Goal: Task Accomplishment & Management: Use online tool/utility

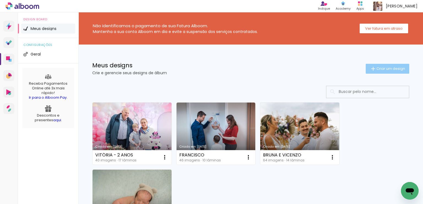
click at [381, 67] on span "Criar um design" at bounding box center [390, 69] width 29 height 4
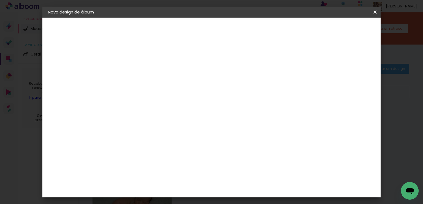
click at [138, 72] on input at bounding box center [138, 74] width 0 height 9
type input "I"
type input "OLÍVIA"
type paper-input "OLÍVIA"
click at [0, 0] on slot "Avançar" at bounding box center [0, 0] width 0 height 0
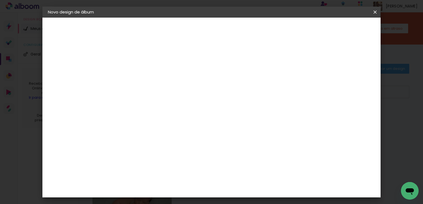
click at [160, 104] on input at bounding box center [152, 104] width 56 height 7
type input "GO"
type paper-input "GO"
click at [148, 125] on div "Go image" at bounding box center [140, 125] width 13 height 9
click at [0, 0] on slot "Avançar" at bounding box center [0, 0] width 0 height 0
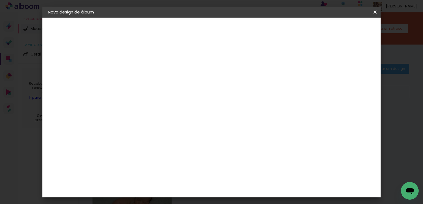
click at [159, 92] on input "text" at bounding box center [148, 96] width 21 height 9
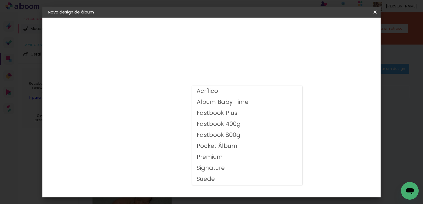
click at [0, 0] on slot "Fastbook 800g" at bounding box center [0, 0] width 0 height 0
type input "Fastbook 800g"
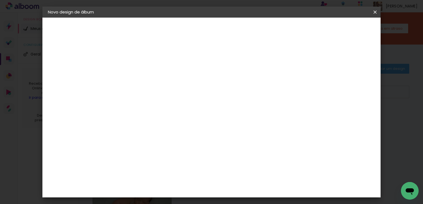
scroll to position [83, 0]
click at [175, 157] on span "20 × 20" at bounding box center [162, 166] width 26 height 18
click at [0, 0] on slot "Avançar" at bounding box center [0, 0] width 0 height 0
click at [264, 59] on div at bounding box center [261, 59] width 5 height 5
type paper-checkbox "on"
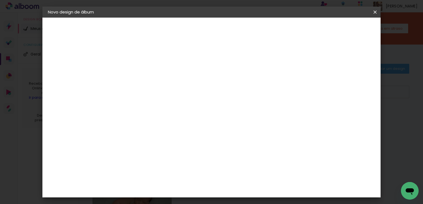
click at [295, 31] on span "Iniciar design" at bounding box center [282, 29] width 25 height 4
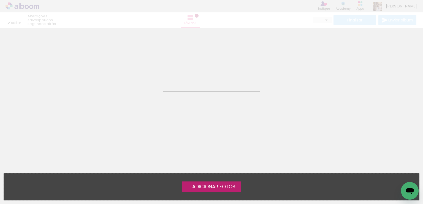
click at [212, 187] on span "Adicionar Fotos" at bounding box center [213, 187] width 43 height 5
click at [0, 0] on input "file" at bounding box center [0, 0] width 0 height 0
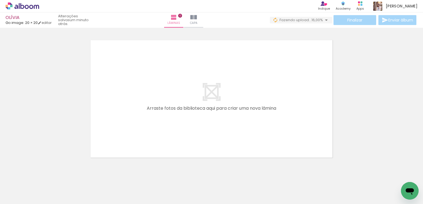
scroll to position [0, 394]
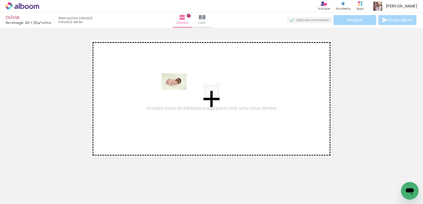
drag, startPoint x: 283, startPoint y: 186, endPoint x: 178, endPoint y: 90, distance: 141.6
click at [178, 90] on quentale-workspace at bounding box center [211, 102] width 423 height 204
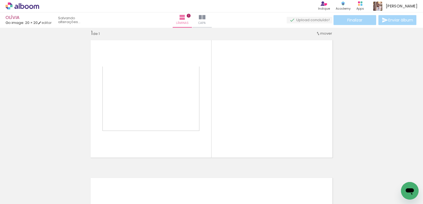
scroll to position [7, 0]
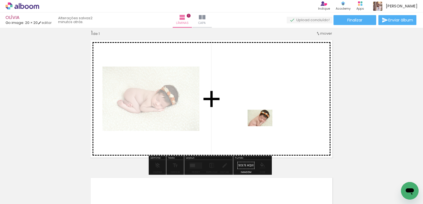
drag, startPoint x: 315, startPoint y: 189, endPoint x: 264, endPoint y: 126, distance: 81.2
click at [264, 126] on quentale-workspace at bounding box center [211, 102] width 423 height 204
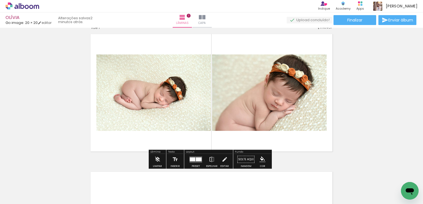
scroll to position [0, 0]
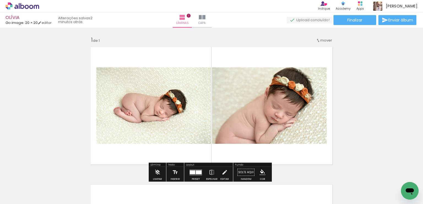
click at [318, 39] on iron-icon at bounding box center [318, 40] width 4 height 4
click at [315, 38] on span "Posição atual:" at bounding box center [305, 39] width 25 height 9
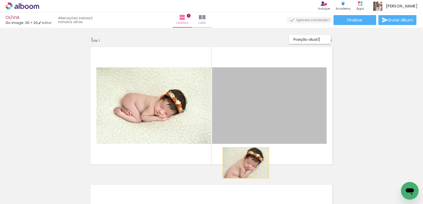
drag, startPoint x: 246, startPoint y: 137, endPoint x: 243, endPoint y: 167, distance: 29.3
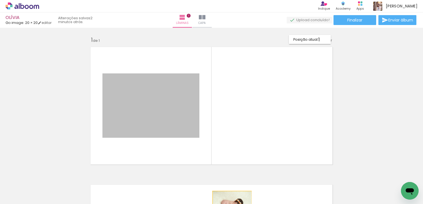
drag, startPoint x: 180, startPoint y: 123, endPoint x: 230, endPoint y: 204, distance: 95.4
click at [230, 204] on quentale-workspace at bounding box center [211, 102] width 423 height 204
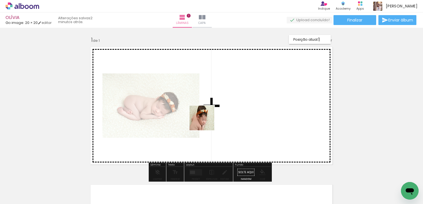
drag, startPoint x: 342, startPoint y: 190, endPoint x: 200, endPoint y: 118, distance: 160.0
click at [200, 118] on quentale-workspace at bounding box center [211, 102] width 423 height 204
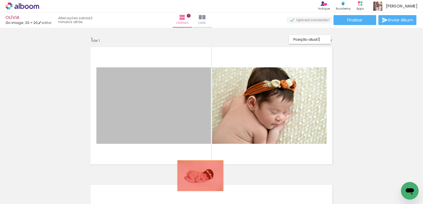
drag, startPoint x: 182, startPoint y: 118, endPoint x: 201, endPoint y: 184, distance: 68.3
click at [201, 185] on quentale-workspace at bounding box center [211, 102] width 423 height 204
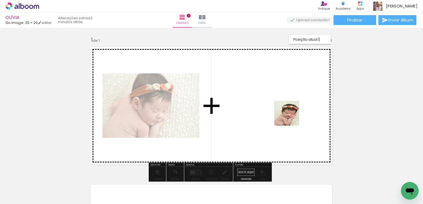
drag, startPoint x: 371, startPoint y: 193, endPoint x: 290, endPoint y: 117, distance: 110.4
click at [290, 117] on quentale-workspace at bounding box center [211, 102] width 423 height 204
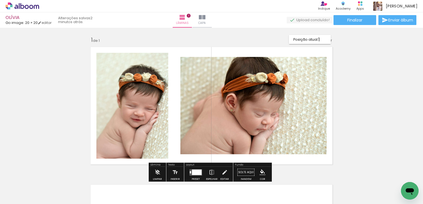
scroll to position [12, 0]
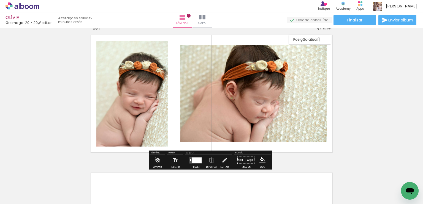
click at [195, 158] on div at bounding box center [197, 160] width 10 height 6
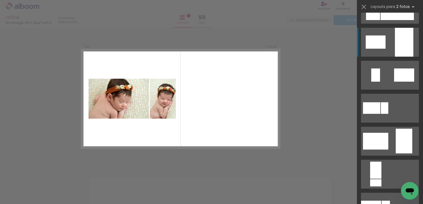
scroll to position [83, 0]
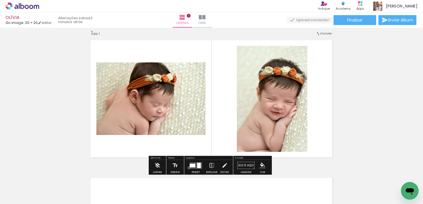
click at [188, 168] on div at bounding box center [195, 165] width 15 height 11
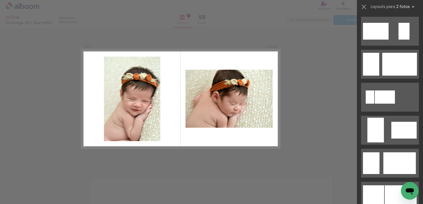
scroll to position [385, 0]
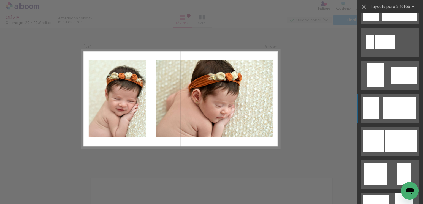
click at [395, 49] on div at bounding box center [385, 42] width 20 height 13
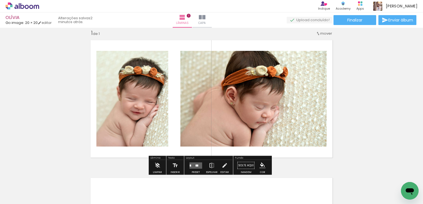
click at [197, 165] on quentale-layouter at bounding box center [195, 165] width 13 height 6
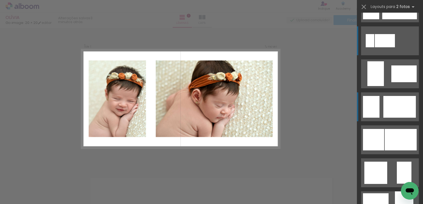
scroll to position [358, 0]
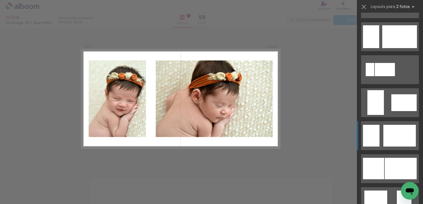
click at [395, 76] on div at bounding box center [385, 69] width 20 height 13
click at [394, 76] on div at bounding box center [385, 69] width 20 height 13
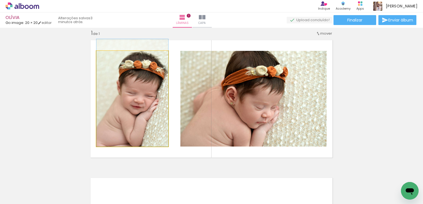
drag, startPoint x: 151, startPoint y: 122, endPoint x: 151, endPoint y: 111, distance: 11.0
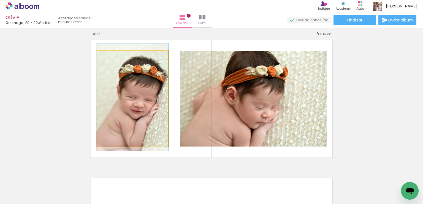
drag, startPoint x: 151, startPoint y: 110, endPoint x: 151, endPoint y: 114, distance: 3.9
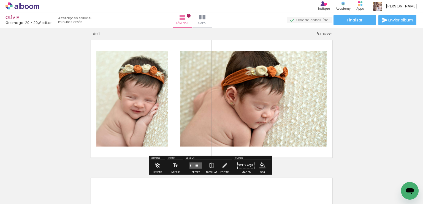
click at [359, 89] on div "Inserir lâmina 1 de 1" at bounding box center [211, 161] width 423 height 276
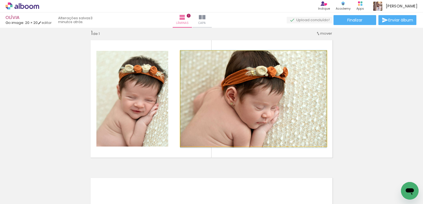
drag, startPoint x: 260, startPoint y: 106, endPoint x: 269, endPoint y: 106, distance: 8.3
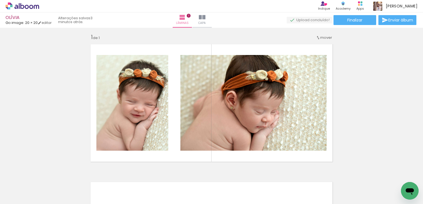
scroll to position [0, 0]
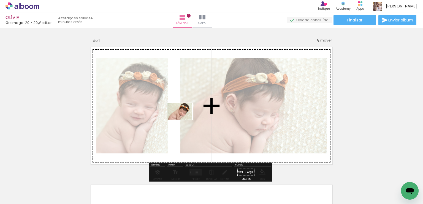
drag, startPoint x: 314, startPoint y: 185, endPoint x: 179, endPoint y: 116, distance: 150.8
click at [179, 116] on quentale-workspace at bounding box center [211, 102] width 423 height 204
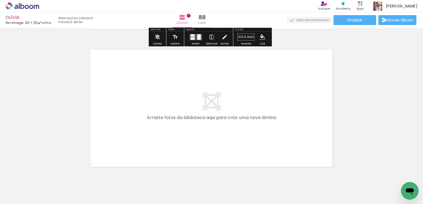
scroll to position [138, 0]
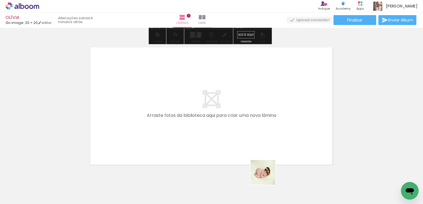
drag, startPoint x: 283, startPoint y: 187, endPoint x: 342, endPoint y: 178, distance: 60.4
click at [190, 128] on quentale-workspace at bounding box center [211, 102] width 423 height 204
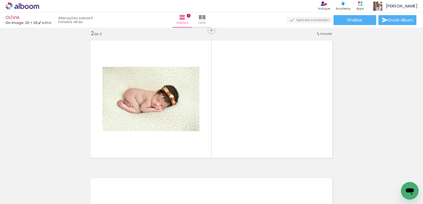
scroll to position [145, 0]
drag, startPoint x: 393, startPoint y: 185, endPoint x: 257, endPoint y: 122, distance: 150.1
click at [257, 122] on quentale-workspace at bounding box center [211, 102] width 423 height 204
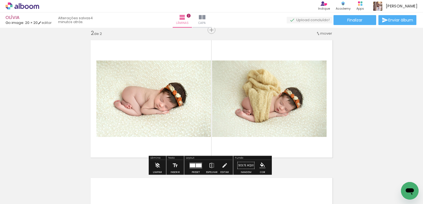
click at [198, 164] on div at bounding box center [199, 166] width 6 height 4
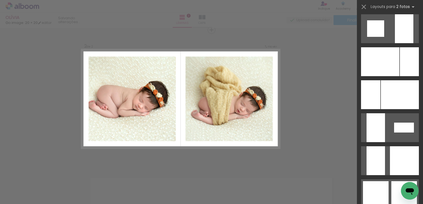
scroll to position [2092, 0]
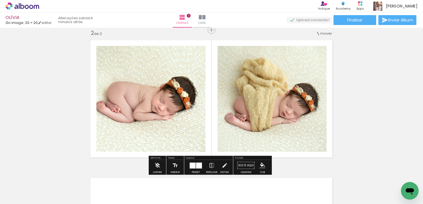
click at [196, 165] on div at bounding box center [199, 166] width 6 height 6
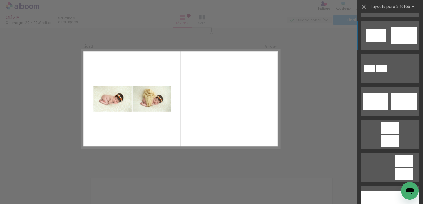
scroll to position [193, 0]
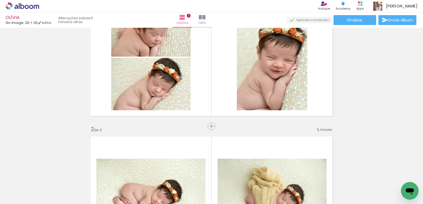
scroll to position [55, 0]
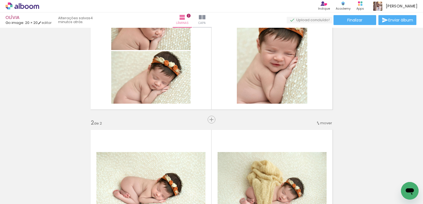
click at [320, 124] on span "mover" at bounding box center [326, 123] width 12 height 5
click at [317, 122] on paper-item "antes da 1" at bounding box center [310, 122] width 42 height 9
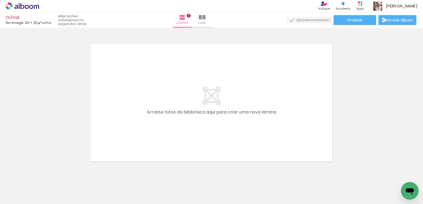
scroll to position [293, 0]
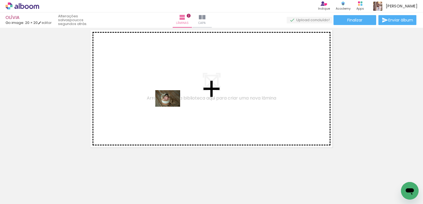
drag, startPoint x: 223, startPoint y: 184, endPoint x: 172, endPoint y: 107, distance: 92.3
click at [172, 107] on quentale-workspace at bounding box center [211, 102] width 423 height 204
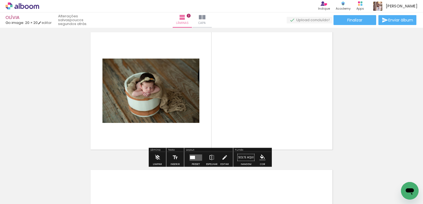
scroll to position [283, 0]
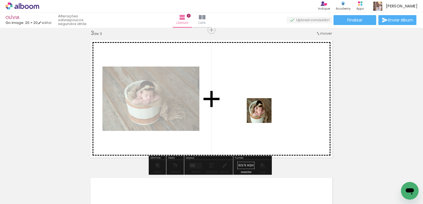
drag, startPoint x: 253, startPoint y: 196, endPoint x: 263, endPoint y: 115, distance: 81.6
click at [263, 115] on quentale-workspace at bounding box center [211, 102] width 423 height 204
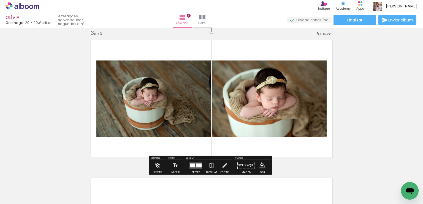
click at [194, 164] on div at bounding box center [193, 166] width 6 height 4
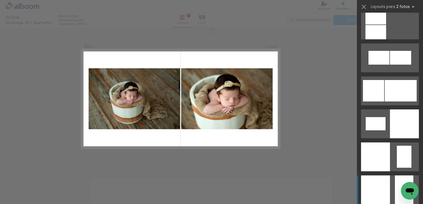
scroll to position [688, 0]
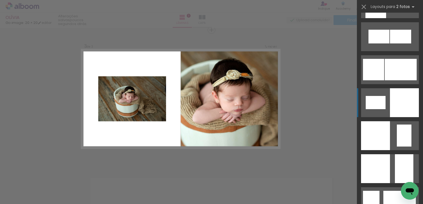
click at [406, 104] on div at bounding box center [404, 102] width 29 height 29
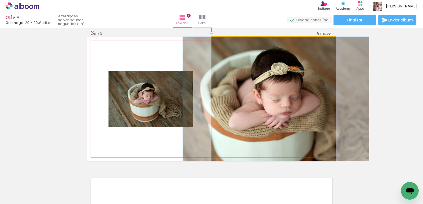
drag, startPoint x: 255, startPoint y: 104, endPoint x: 258, endPoint y: 108, distance: 4.8
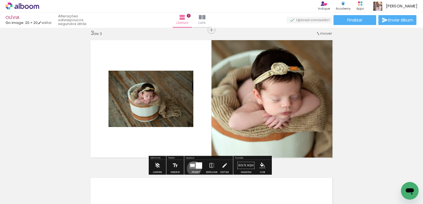
click at [193, 168] on quentale-layouter at bounding box center [195, 165] width 13 height 6
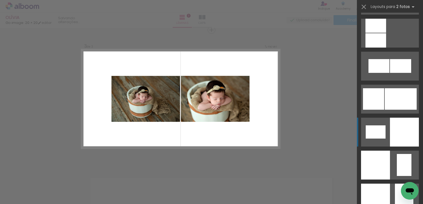
scroll to position [650, 0]
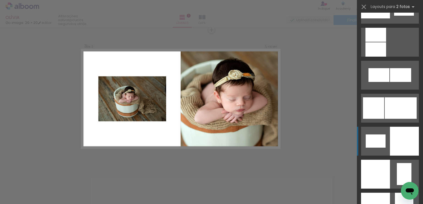
click at [407, 130] on div at bounding box center [404, 141] width 29 height 29
click at [400, 143] on div at bounding box center [404, 141] width 29 height 29
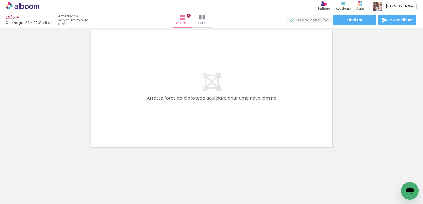
scroll to position [0, 315]
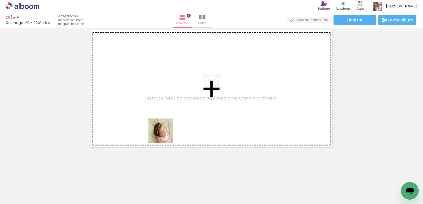
drag, startPoint x: 176, startPoint y: 186, endPoint x: 162, endPoint y: 115, distance: 72.8
click at [162, 115] on quentale-workspace at bounding box center [211, 102] width 423 height 204
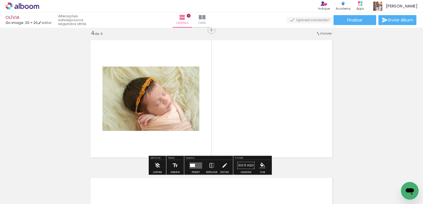
scroll to position [421, 0]
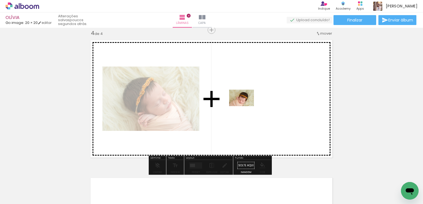
drag, startPoint x: 151, startPoint y: 188, endPoint x: 246, endPoint y: 106, distance: 125.1
click at [246, 106] on quentale-workspace at bounding box center [211, 102] width 423 height 204
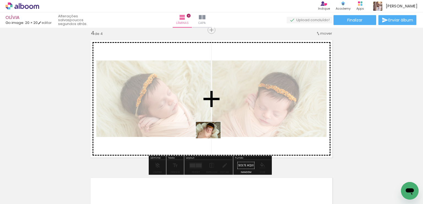
drag, startPoint x: 211, startPoint y: 185, endPoint x: 212, endPoint y: 138, distance: 46.3
click at [212, 138] on quentale-workspace at bounding box center [211, 102] width 423 height 204
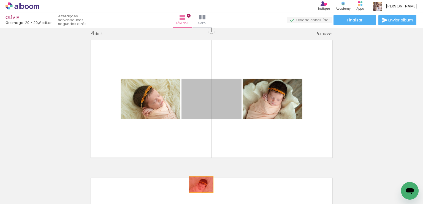
drag, startPoint x: 225, startPoint y: 104, endPoint x: 197, endPoint y: 159, distance: 61.4
click at [198, 186] on quentale-workspace at bounding box center [211, 102] width 423 height 204
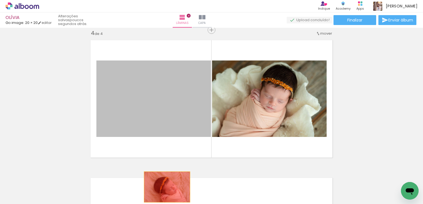
drag, startPoint x: 175, startPoint y: 117, endPoint x: 165, endPoint y: 187, distance: 70.9
click at [165, 187] on quentale-workspace at bounding box center [211, 102] width 423 height 204
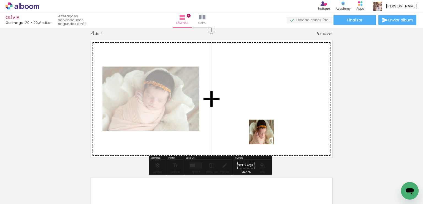
drag, startPoint x: 266, startPoint y: 189, endPoint x: 250, endPoint y: 174, distance: 21.4
click at [266, 135] on quentale-workspace at bounding box center [211, 102] width 423 height 204
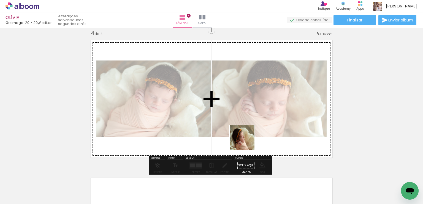
drag, startPoint x: 239, startPoint y: 189, endPoint x: 246, endPoint y: 142, distance: 47.6
click at [246, 142] on quentale-workspace at bounding box center [211, 102] width 423 height 204
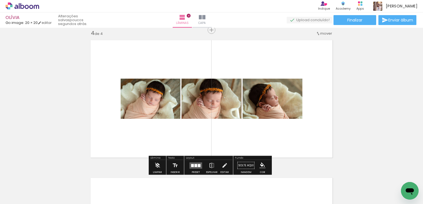
click at [192, 166] on div at bounding box center [192, 165] width 3 height 3
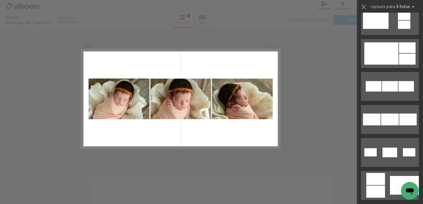
scroll to position [248, 0]
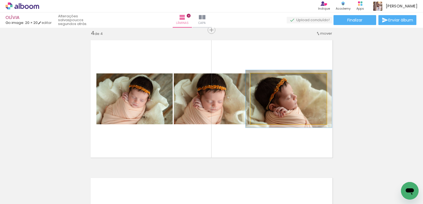
type paper-slider "113"
click at [263, 78] on div at bounding box center [265, 79] width 5 height 5
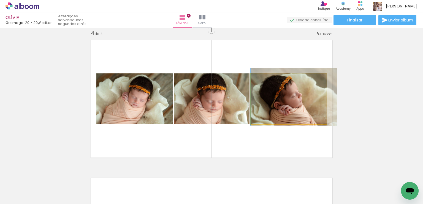
drag, startPoint x: 284, startPoint y: 101, endPoint x: 292, endPoint y: 99, distance: 8.7
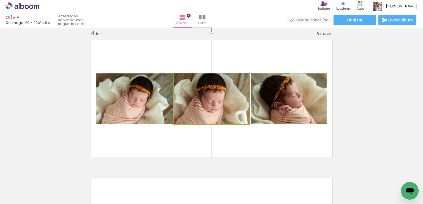
click at [198, 102] on quentale-photo at bounding box center [212, 98] width 76 height 51
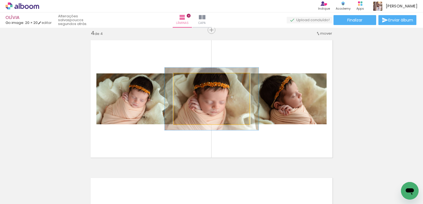
drag, startPoint x: 187, startPoint y: 78, endPoint x: 191, endPoint y: 79, distance: 4.5
type paper-slider "123"
click at [191, 79] on div at bounding box center [191, 79] width 9 height 9
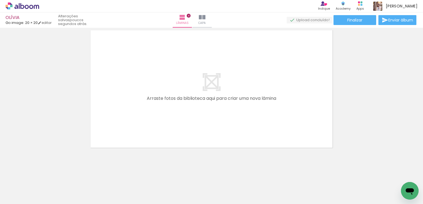
scroll to position [569, 0]
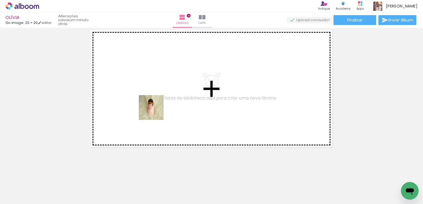
drag, startPoint x: 114, startPoint y: 189, endPoint x: 157, endPoint y: 108, distance: 92.3
click at [157, 108] on quentale-workspace at bounding box center [211, 102] width 423 height 204
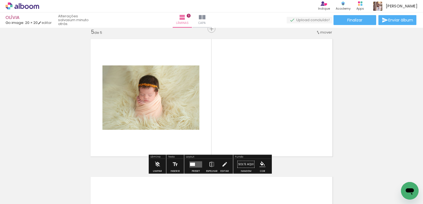
scroll to position [559, 0]
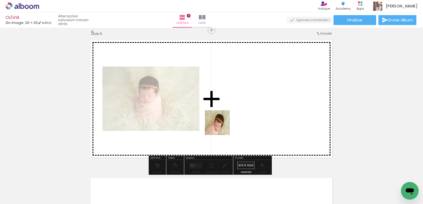
drag, startPoint x: 152, startPoint y: 184, endPoint x: 273, endPoint y: 92, distance: 151.6
click at [273, 92] on quentale-workspace at bounding box center [211, 102] width 423 height 204
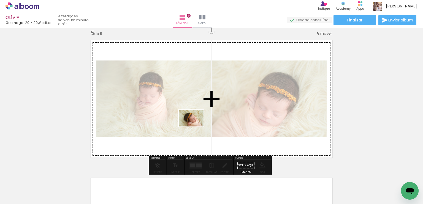
drag, startPoint x: 182, startPoint y: 185, endPoint x: 195, endPoint y: 127, distance: 60.2
click at [195, 127] on quentale-workspace at bounding box center [211, 102] width 423 height 204
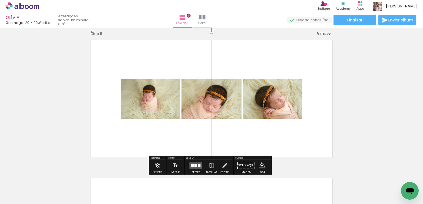
click at [198, 164] on div at bounding box center [199, 165] width 3 height 3
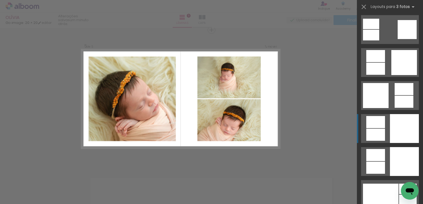
scroll to position [1597, 0]
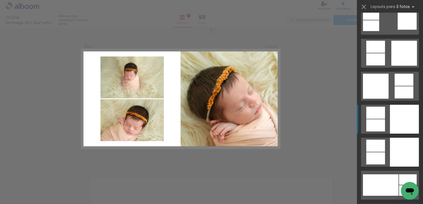
click at [398, 116] on div at bounding box center [404, 119] width 29 height 29
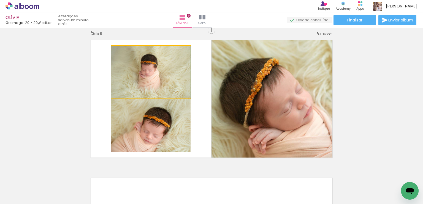
drag, startPoint x: 148, startPoint y: 78, endPoint x: 250, endPoint y: 108, distance: 106.6
click at [0, 0] on slot at bounding box center [0, 0] width 0 height 0
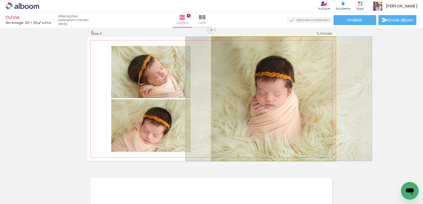
drag, startPoint x: 252, startPoint y: 109, endPoint x: 258, endPoint y: 109, distance: 5.2
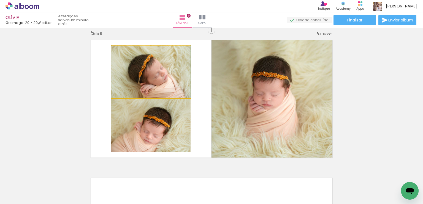
drag, startPoint x: 152, startPoint y: 71, endPoint x: 149, endPoint y: 71, distance: 3.9
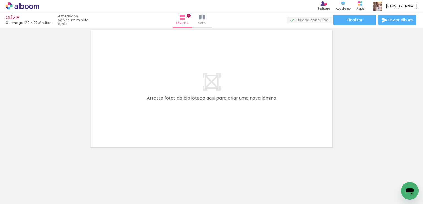
scroll to position [0, 0]
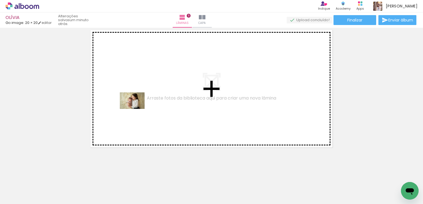
drag, startPoint x: 60, startPoint y: 188, endPoint x: 136, endPoint y: 109, distance: 109.8
click at [136, 109] on quentale-workspace at bounding box center [211, 102] width 423 height 204
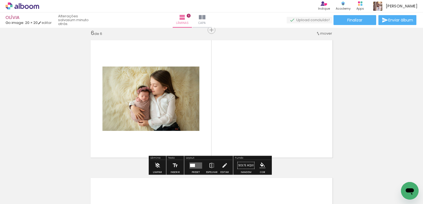
scroll to position [696, 0]
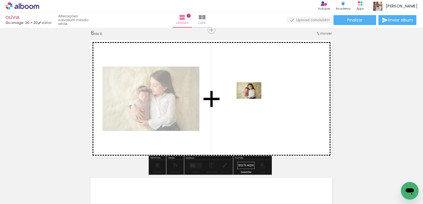
drag, startPoint x: 90, startPoint y: 184, endPoint x: 253, endPoint y: 99, distance: 183.7
click at [253, 99] on quentale-workspace at bounding box center [211, 102] width 423 height 204
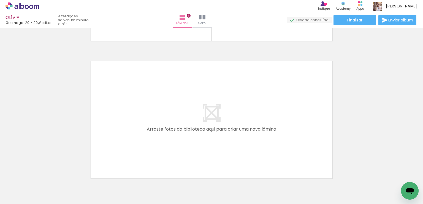
scroll to position [834, 0]
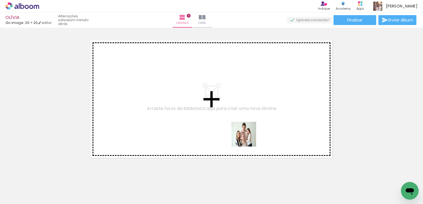
drag, startPoint x: 368, startPoint y: 188, endPoint x: 238, endPoint y: 133, distance: 141.4
click at [238, 133] on quentale-workspace at bounding box center [211, 102] width 423 height 204
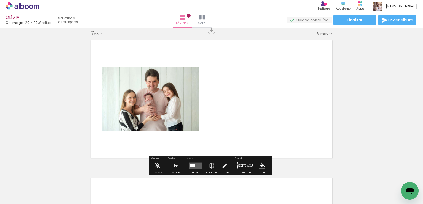
scroll to position [834, 0]
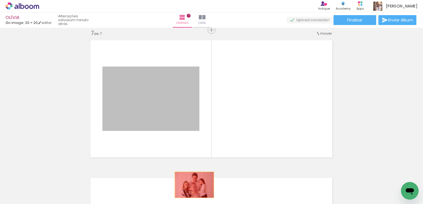
drag, startPoint x: 182, startPoint y: 124, endPoint x: 192, endPoint y: 185, distance: 61.9
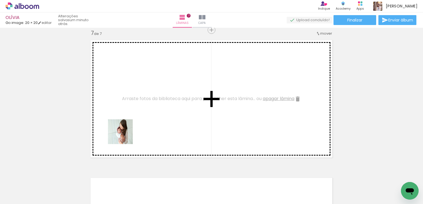
drag, startPoint x: 119, startPoint y: 187, endPoint x: 124, endPoint y: 136, distance: 51.5
click at [124, 136] on quentale-workspace at bounding box center [211, 102] width 423 height 204
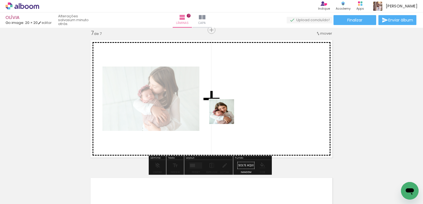
drag, startPoint x: 146, startPoint y: 193, endPoint x: 235, endPoint y: 109, distance: 121.5
click at [235, 109] on quentale-workspace at bounding box center [211, 102] width 423 height 204
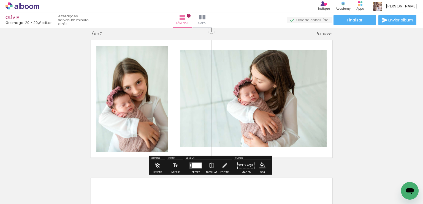
click at [201, 164] on div at bounding box center [195, 165] width 15 height 11
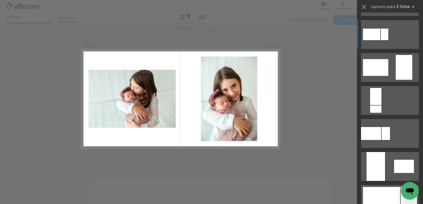
scroll to position [138, 0]
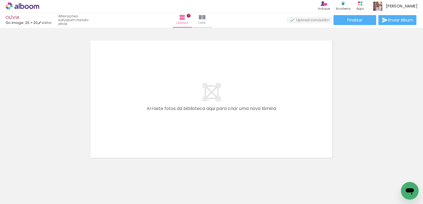
scroll to position [982, 0]
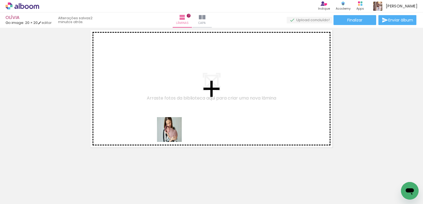
drag, startPoint x: 185, startPoint y: 188, endPoint x: 173, endPoint y: 124, distance: 65.4
click at [173, 124] on quentale-workspace at bounding box center [211, 102] width 423 height 204
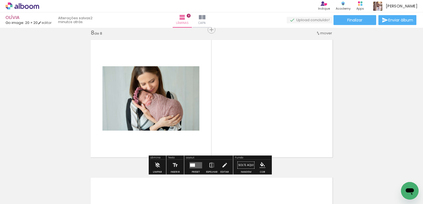
scroll to position [972, 0]
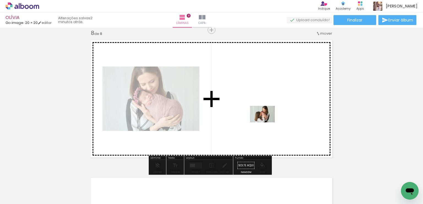
drag, startPoint x: 216, startPoint y: 189, endPoint x: 269, endPoint y: 118, distance: 88.1
click at [269, 118] on quentale-workspace at bounding box center [211, 102] width 423 height 204
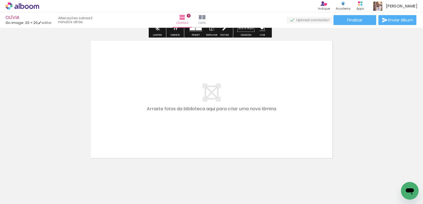
scroll to position [1110, 0]
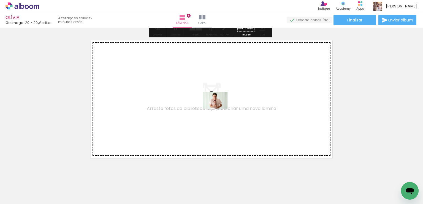
drag, startPoint x: 280, startPoint y: 187, endPoint x: 219, endPoint y: 109, distance: 98.9
click at [219, 109] on quentale-workspace at bounding box center [211, 102] width 423 height 204
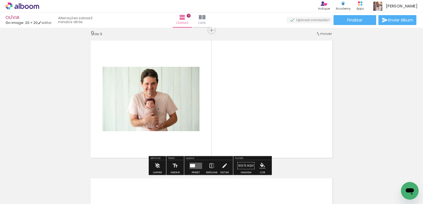
scroll to position [1110, 0]
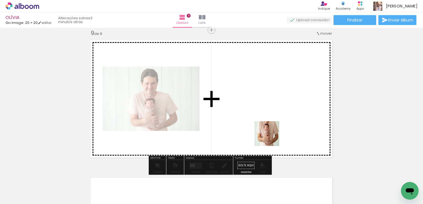
drag, startPoint x: 306, startPoint y: 189, endPoint x: 266, endPoint y: 125, distance: 75.8
click at [266, 125] on quentale-workspace at bounding box center [211, 102] width 423 height 204
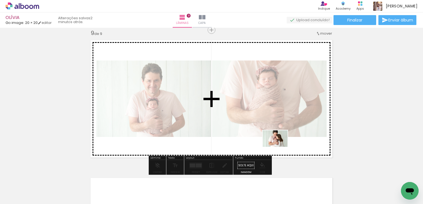
drag, startPoint x: 337, startPoint y: 191, endPoint x: 277, endPoint y: 144, distance: 76.0
click at [277, 144] on quentale-workspace at bounding box center [211, 102] width 423 height 204
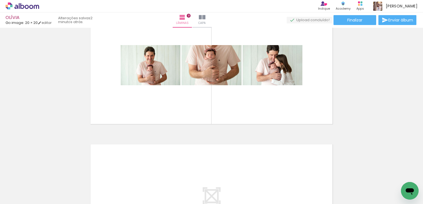
scroll to position [1138, 0]
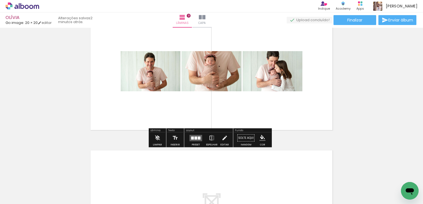
click at [194, 138] on div at bounding box center [195, 138] width 3 height 3
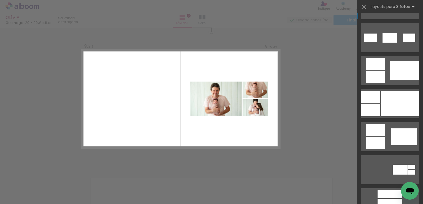
scroll to position [358, 0]
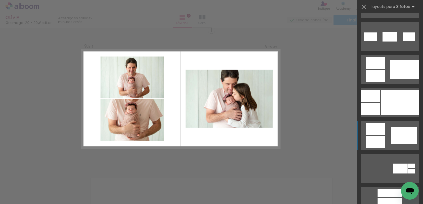
click at [380, 115] on div at bounding box center [370, 109] width 19 height 12
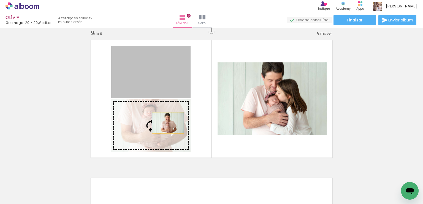
drag, startPoint x: 171, startPoint y: 93, endPoint x: 166, endPoint y: 123, distance: 30.6
click at [0, 0] on slot at bounding box center [0, 0] width 0 height 0
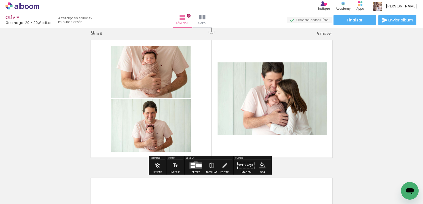
click at [194, 164] on quentale-layouter at bounding box center [195, 165] width 13 height 6
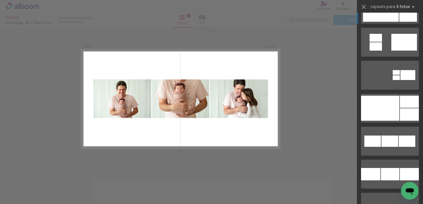
scroll to position [738, 0]
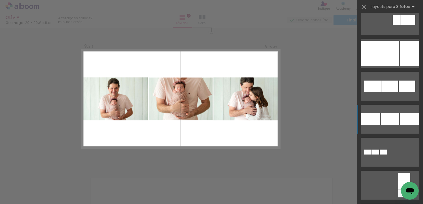
click at [400, 117] on div at bounding box center [409, 119] width 19 height 12
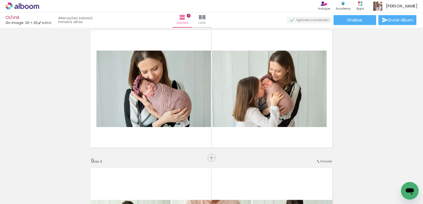
scroll to position [973, 0]
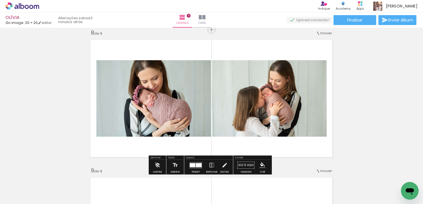
click at [196, 163] on div at bounding box center [199, 165] width 6 height 4
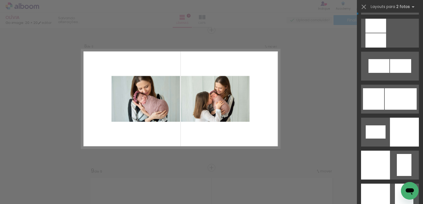
scroll to position [661, 0]
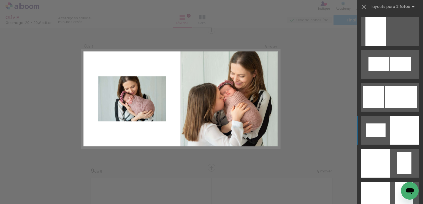
click at [405, 182] on div at bounding box center [404, 196] width 18 height 29
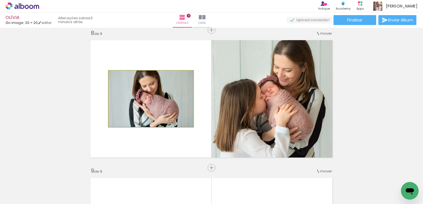
drag, startPoint x: 164, startPoint y: 103, endPoint x: 276, endPoint y: 111, distance: 113.1
click at [0, 0] on slot at bounding box center [0, 0] width 0 height 0
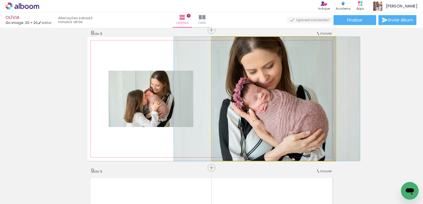
drag, startPoint x: 277, startPoint y: 110, endPoint x: 271, endPoint y: 108, distance: 7.1
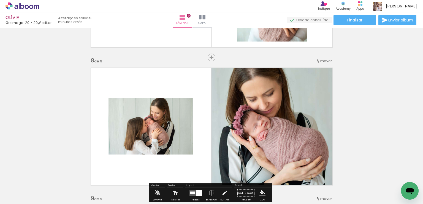
scroll to position [972, 0]
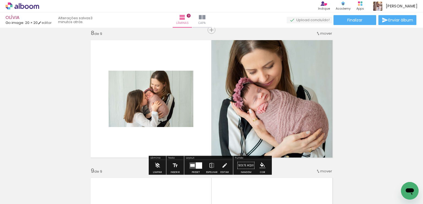
click at [199, 163] on div at bounding box center [199, 165] width 6 height 6
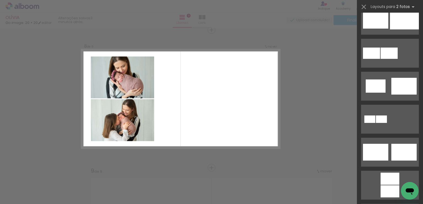
scroll to position [165, 0]
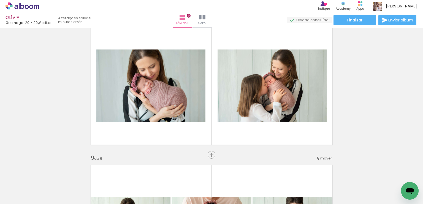
scroll to position [972, 0]
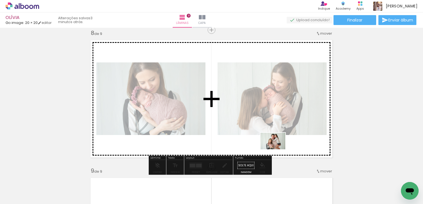
drag, startPoint x: 247, startPoint y: 186, endPoint x: 277, endPoint y: 148, distance: 49.2
click at [277, 148] on quentale-workspace at bounding box center [211, 102] width 423 height 204
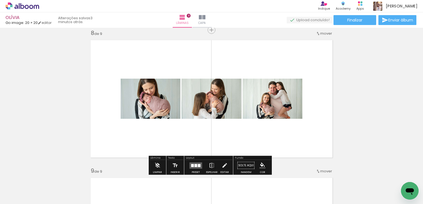
click at [201, 162] on div at bounding box center [195, 165] width 15 height 11
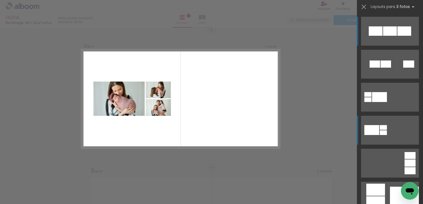
scroll to position [28, 0]
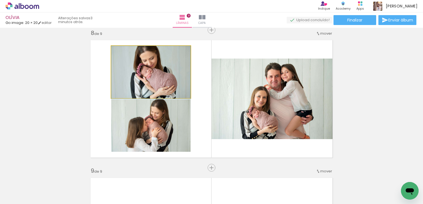
drag, startPoint x: 165, startPoint y: 90, endPoint x: 258, endPoint y: 97, distance: 92.7
click at [0, 0] on slot at bounding box center [0, 0] width 0 height 0
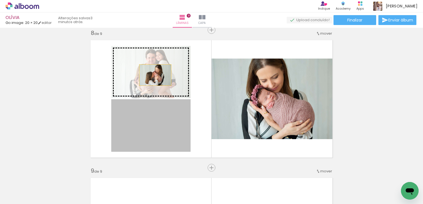
drag, startPoint x: 158, startPoint y: 120, endPoint x: 153, endPoint y: 75, distance: 44.9
click at [0, 0] on slot at bounding box center [0, 0] width 0 height 0
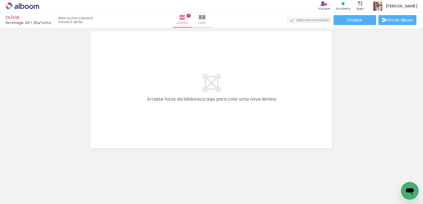
scroll to position [1258, 0]
drag, startPoint x: 370, startPoint y: 191, endPoint x: 270, endPoint y: 144, distance: 110.3
click at [214, 122] on quentale-workspace at bounding box center [211, 102] width 423 height 204
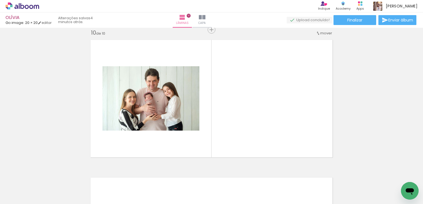
scroll to position [1248, 0]
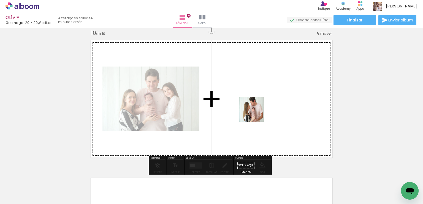
drag, startPoint x: 396, startPoint y: 186, endPoint x: 251, endPoint y: 110, distance: 163.4
click at [251, 110] on quentale-workspace at bounding box center [211, 102] width 423 height 204
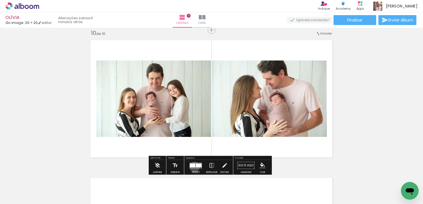
click at [193, 167] on div at bounding box center [193, 166] width 6 height 4
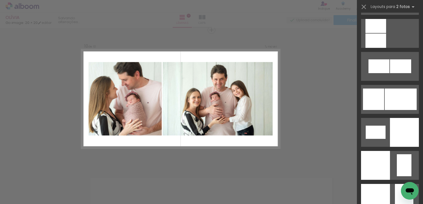
scroll to position [688, 0]
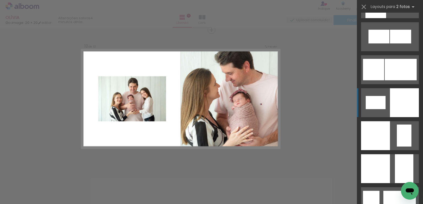
click at [399, 154] on div at bounding box center [404, 168] width 18 height 29
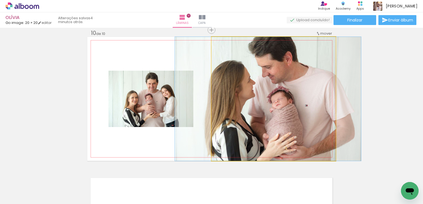
drag, startPoint x: 276, startPoint y: 105, endPoint x: 271, endPoint y: 104, distance: 5.5
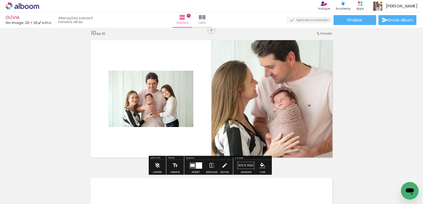
click at [196, 167] on div at bounding box center [199, 165] width 6 height 6
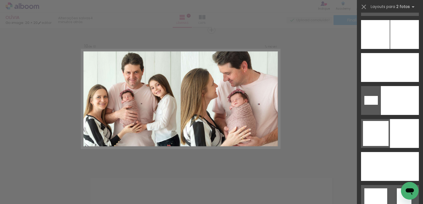
scroll to position [1762, 0]
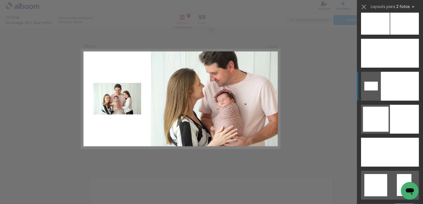
click at [401, 85] on div at bounding box center [400, 86] width 38 height 29
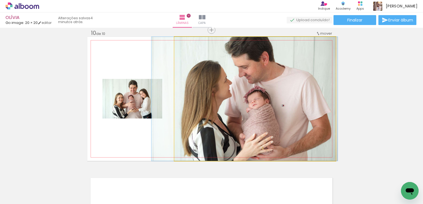
drag, startPoint x: 280, startPoint y: 106, endPoint x: 271, endPoint y: 103, distance: 9.8
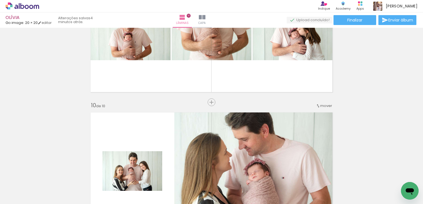
scroll to position [1248, 0]
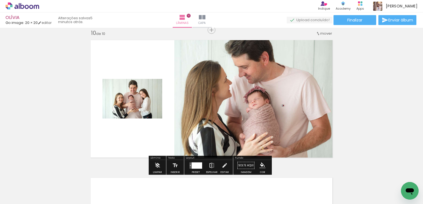
click at [212, 164] on iron-icon at bounding box center [212, 165] width 6 height 11
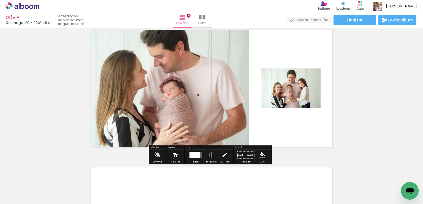
scroll to position [1286, 0]
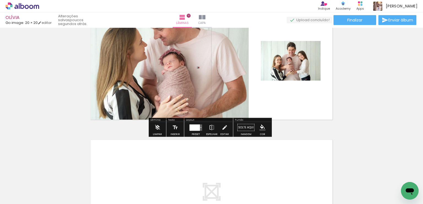
click at [195, 129] on div at bounding box center [194, 127] width 10 height 6
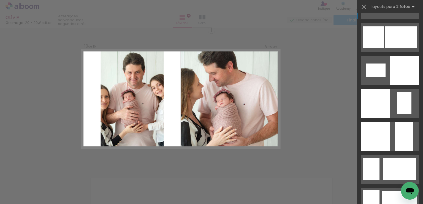
scroll to position [688, 0]
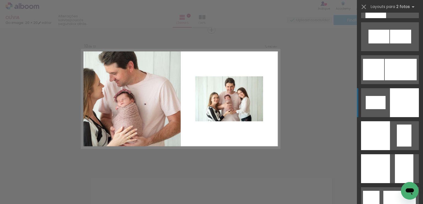
click at [408, 154] on div at bounding box center [404, 168] width 18 height 29
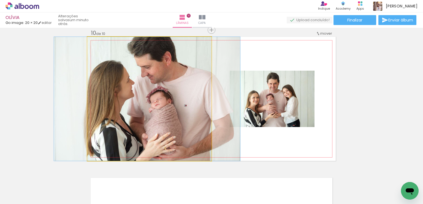
drag, startPoint x: 194, startPoint y: 114, endPoint x: 211, endPoint y: 116, distance: 18.1
click at [211, 116] on quentale-layouter at bounding box center [211, 99] width 248 height 124
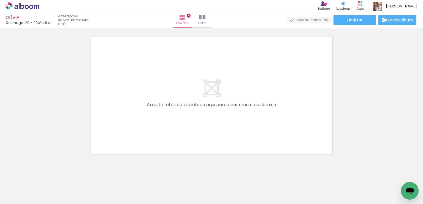
scroll to position [1396, 0]
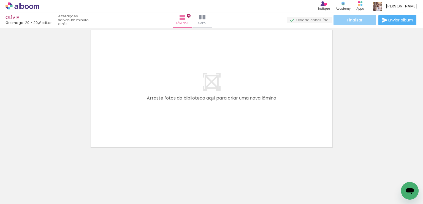
click at [355, 21] on span "Finalizar" at bounding box center [354, 20] width 15 height 4
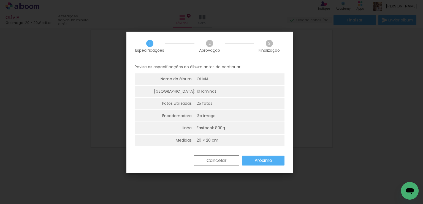
click at [0, 0] on slot "Próximo" at bounding box center [0, 0] width 0 height 0
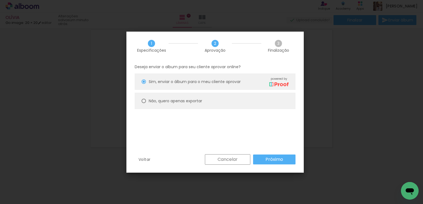
click at [142, 84] on div at bounding box center [143, 82] width 4 height 4
type paper-radio-button "on"
click at [0, 0] on slot "Próximo" at bounding box center [0, 0] width 0 height 0
type input "Alta, 300 DPI"
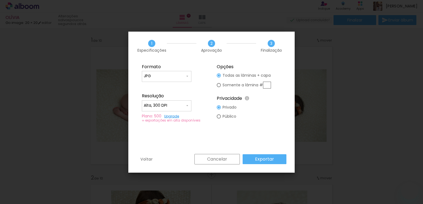
click at [0, 0] on slot "Exportar" at bounding box center [0, 0] width 0 height 0
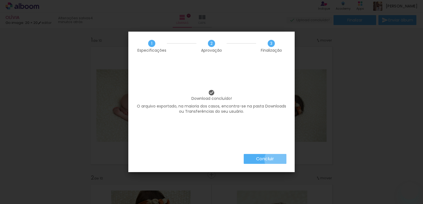
click at [276, 160] on paper-button "Concluir" at bounding box center [265, 159] width 43 height 10
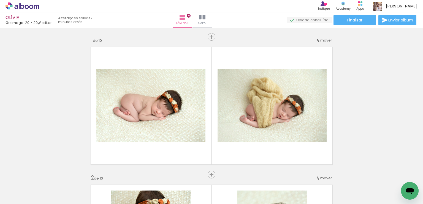
scroll to position [688, 0]
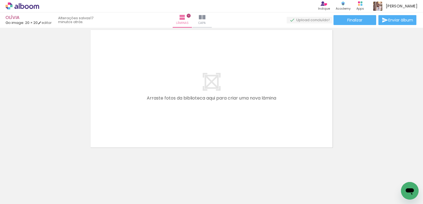
click at [19, 197] on span "Adicionar Fotos" at bounding box center [19, 197] width 17 height 6
click at [0, 0] on input "file" at bounding box center [0, 0] width 0 height 0
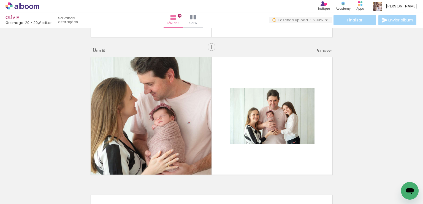
scroll to position [0, 394]
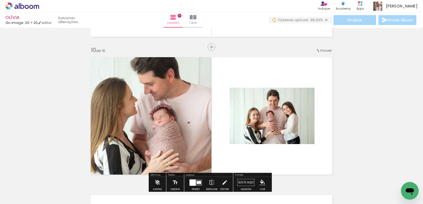
click at [205, 175] on iron-icon at bounding box center [204, 175] width 6 height 6
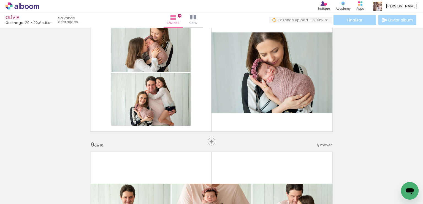
scroll to position [283, 0]
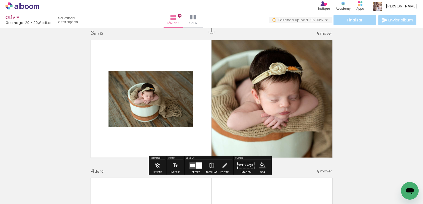
click at [153, 113] on quentale-photo at bounding box center [150, 99] width 85 height 56
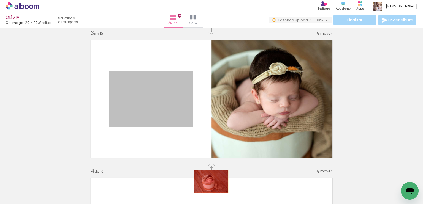
drag, startPoint x: 163, startPoint y: 105, endPoint x: 211, endPoint y: 186, distance: 93.7
click at [211, 186] on quentale-workspace at bounding box center [211, 102] width 423 height 204
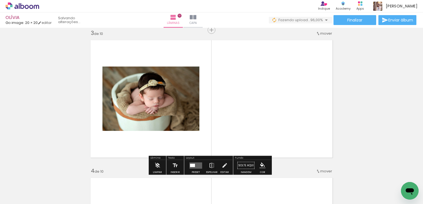
click at [205, 175] on iron-icon at bounding box center [204, 175] width 6 height 6
click at [21, 198] on span "Adicionar Fotos" at bounding box center [19, 197] width 17 height 6
click at [0, 0] on input "file" at bounding box center [0, 0] width 0 height 0
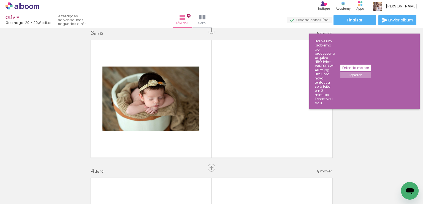
click at [0, 0] on slot "Entenda melhor" at bounding box center [0, 0] width 0 height 0
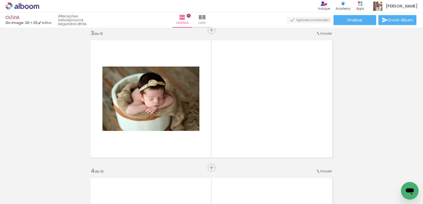
click at [45, 186] on iron-horizontal-list at bounding box center [39, 187] width 11 height 34
click at [45, 183] on iron-horizontal-list at bounding box center [39, 187] width 11 height 34
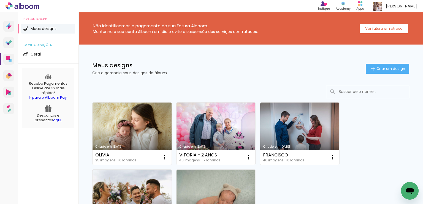
click at [136, 115] on link "Criado em [DATE]" at bounding box center [131, 134] width 79 height 62
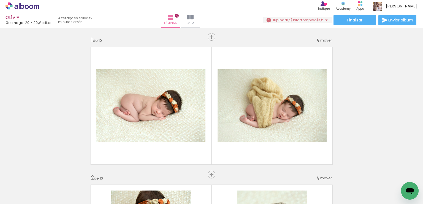
scroll to position [0, 329]
click at [289, 187] on div at bounding box center [281, 185] width 27 height 27
click at [272, 176] on iron-icon at bounding box center [269, 175] width 6 height 6
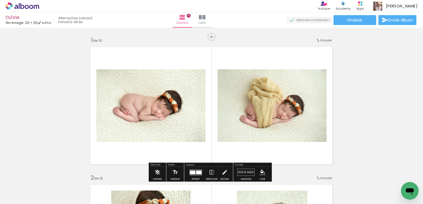
click at [26, 198] on span "Adicionar Fotos" at bounding box center [19, 197] width 17 height 6
click at [0, 0] on input "file" at bounding box center [0, 0] width 0 height 0
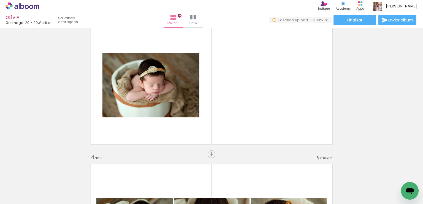
scroll to position [303, 0]
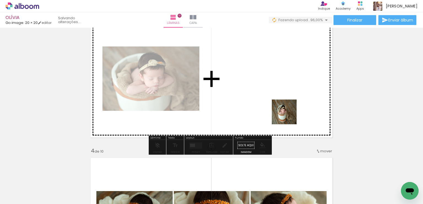
drag, startPoint x: 291, startPoint y: 182, endPoint x: 287, endPoint y: 110, distance: 72.5
click at [287, 110] on quentale-workspace at bounding box center [211, 102] width 423 height 204
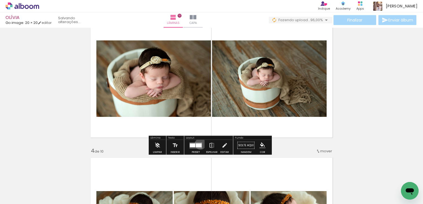
click at [199, 144] on div at bounding box center [199, 145] width 6 height 4
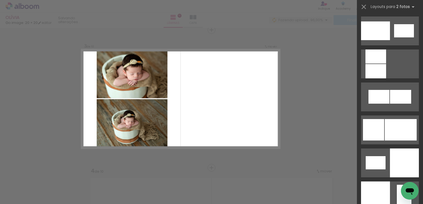
scroll to position [771, 0]
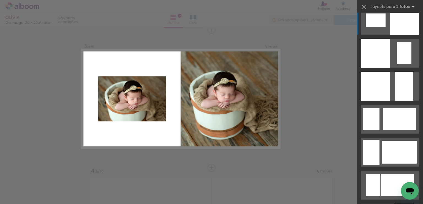
click at [404, 72] on div at bounding box center [404, 86] width 18 height 29
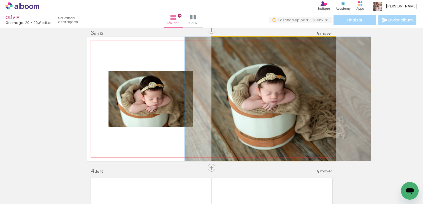
drag, startPoint x: 282, startPoint y: 103, endPoint x: 287, endPoint y: 103, distance: 4.4
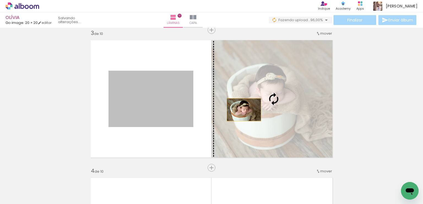
drag, startPoint x: 155, startPoint y: 111, endPoint x: 276, endPoint y: 110, distance: 121.4
click at [0, 0] on slot at bounding box center [0, 0] width 0 height 0
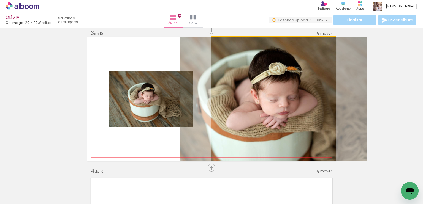
click at [277, 111] on quentale-photo at bounding box center [273, 99] width 124 height 124
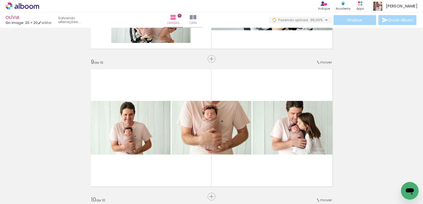
scroll to position [1108, 0]
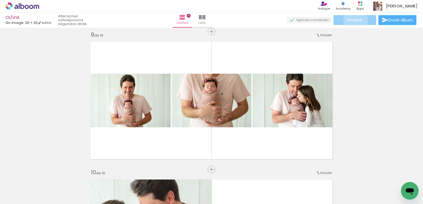
click at [353, 21] on span "Finalizar" at bounding box center [354, 20] width 15 height 4
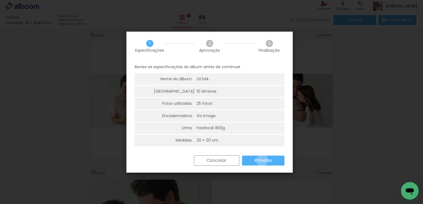
click at [0, 0] on slot "Próximo" at bounding box center [0, 0] width 0 height 0
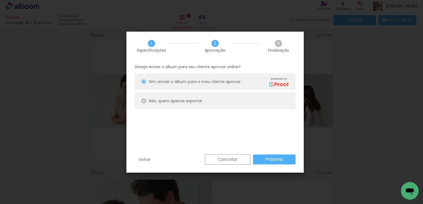
click at [145, 84] on div at bounding box center [143, 82] width 4 height 4
type paper-radio-button "on"
click at [0, 0] on slot "Próximo" at bounding box center [0, 0] width 0 height 0
type input "Alta, 300 DPI"
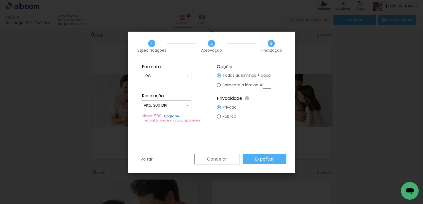
click at [0, 0] on slot "Exportar" at bounding box center [0, 0] width 0 height 0
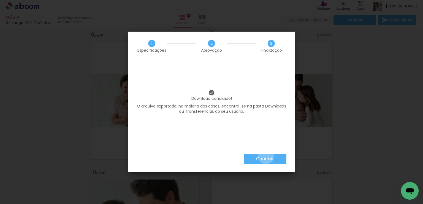
click at [0, 0] on slot "Concluir" at bounding box center [0, 0] width 0 height 0
